Goal: Transaction & Acquisition: Purchase product/service

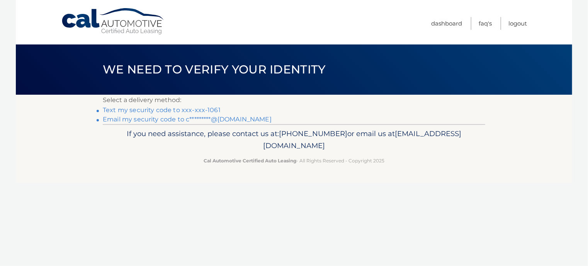
click at [176, 108] on link "Text my security code to xxx-xxx-1061" at bounding box center [162, 109] width 118 height 7
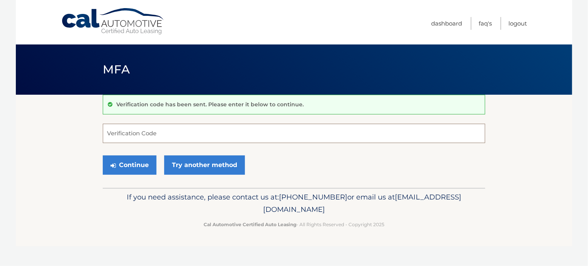
click at [163, 134] on input "Verification Code" at bounding box center [294, 133] width 382 height 19
type input "151723"
click at [133, 166] on button "Continue" at bounding box center [130, 164] width 54 height 19
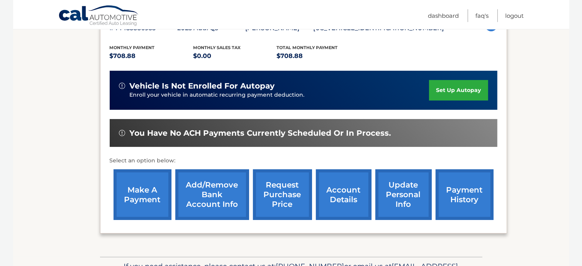
scroll to position [159, 0]
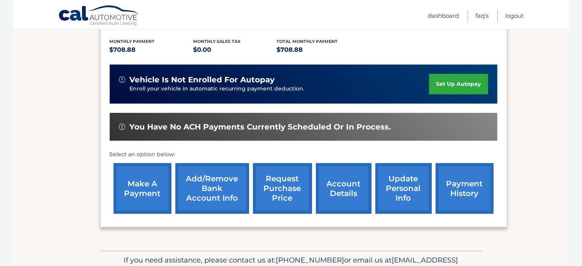
click at [145, 192] on link "make a payment" at bounding box center [143, 188] width 58 height 51
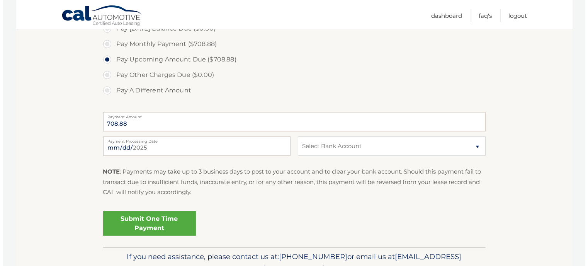
scroll to position [248, 0]
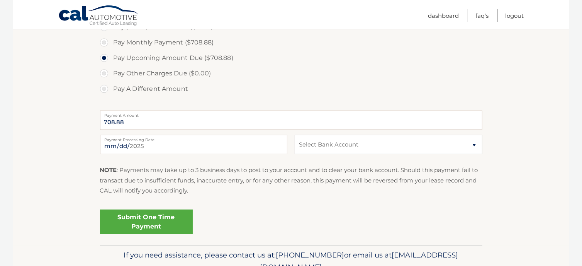
click at [476, 155] on div "2025-09-10 Payment Processing Date This payment is scheduled after your grace p…" at bounding box center [291, 149] width 382 height 28
click at [472, 145] on select "Select Bank Account Checking JPMORGAN CHASE BANK, NA *****6698 Checking JPMORGA…" at bounding box center [388, 144] width 187 height 19
select select "MzQ5M2EzYTEtMmVjZC00NzdkLWIyYjctZjUzNjBhZWExNDFl"
click at [295, 135] on select "Select Bank Account Checking JPMORGAN CHASE BANK, NA *****6698 Checking JPMORGA…" at bounding box center [388, 144] width 187 height 19
click at [158, 227] on link "Submit One Time Payment" at bounding box center [146, 221] width 93 height 25
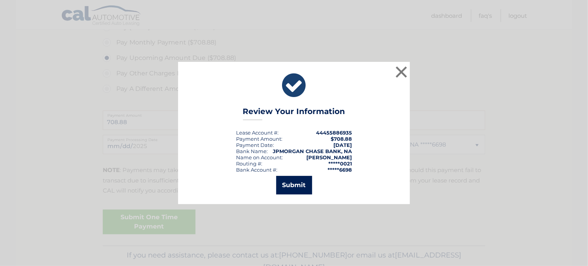
click at [288, 186] on button "Submit" at bounding box center [294, 185] width 36 height 19
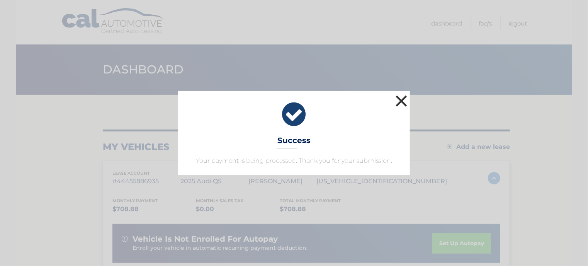
click at [402, 99] on button "×" at bounding box center [401, 100] width 15 height 15
